Goal: Task Accomplishment & Management: Use online tool/utility

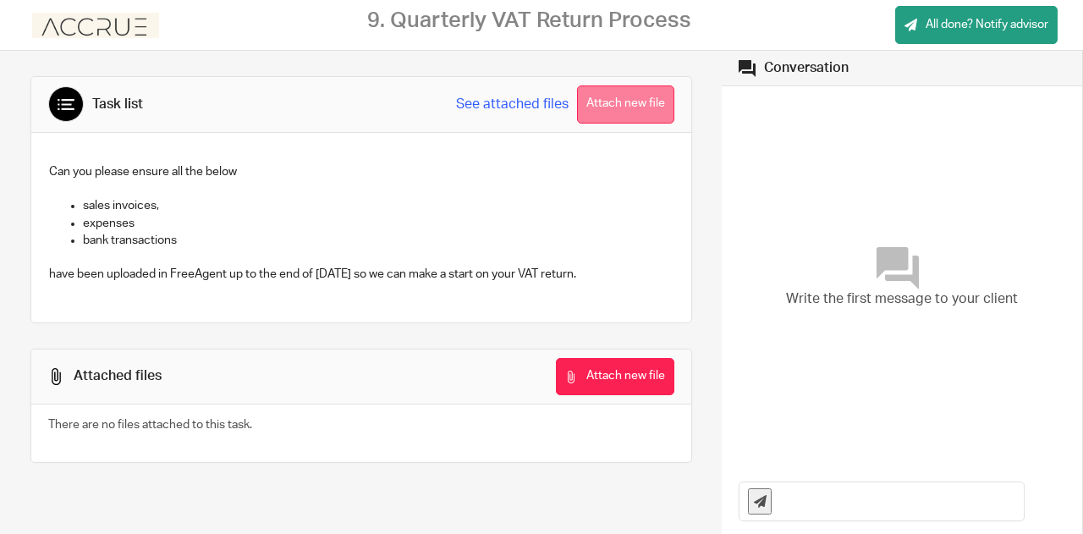
click at [619, 111] on button "Attach new file" at bounding box center [625, 104] width 97 height 38
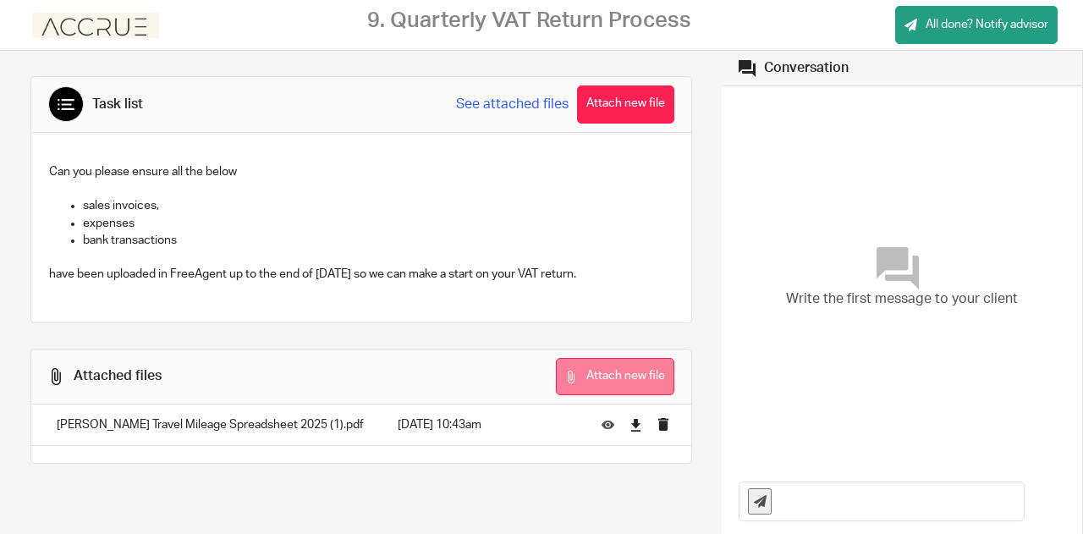
click at [611, 371] on button "Attach new file" at bounding box center [615, 377] width 118 height 38
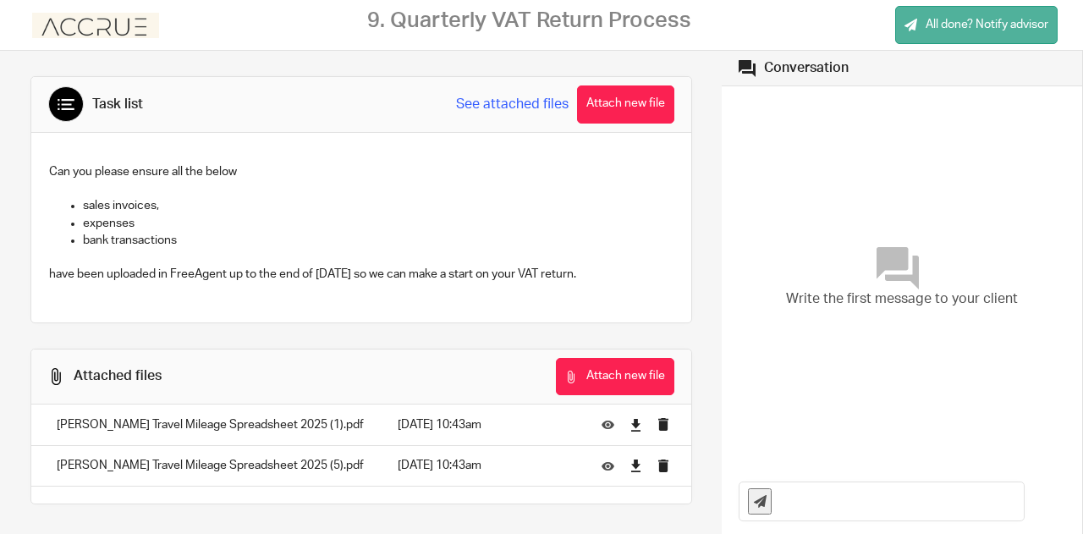
click at [967, 19] on span "All done? Notify advisor" at bounding box center [987, 24] width 123 height 17
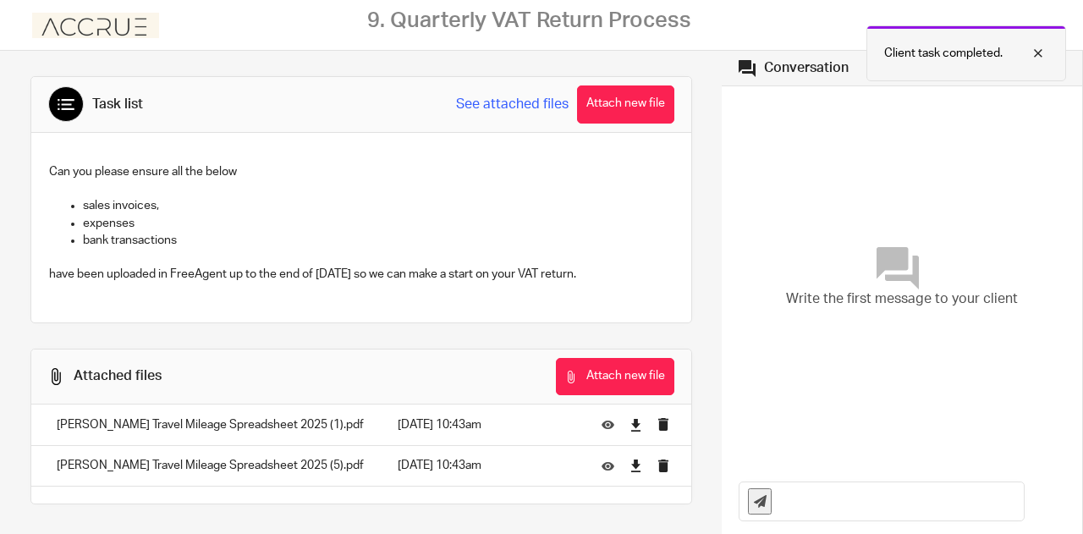
click at [1039, 55] on div at bounding box center [1026, 53] width 46 height 20
